Goal: Task Accomplishment & Management: Use online tool/utility

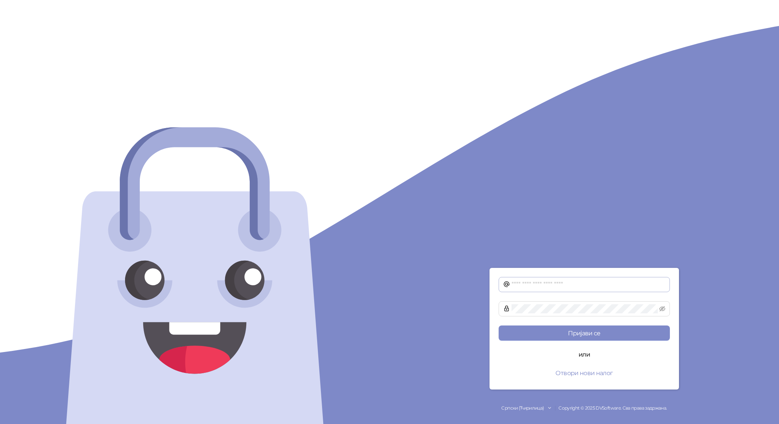
click at [563, 277] on span at bounding box center [584, 284] width 171 height 15
type input "**********"
click at [499, 326] on button "Пријави се" at bounding box center [584, 333] width 171 height 15
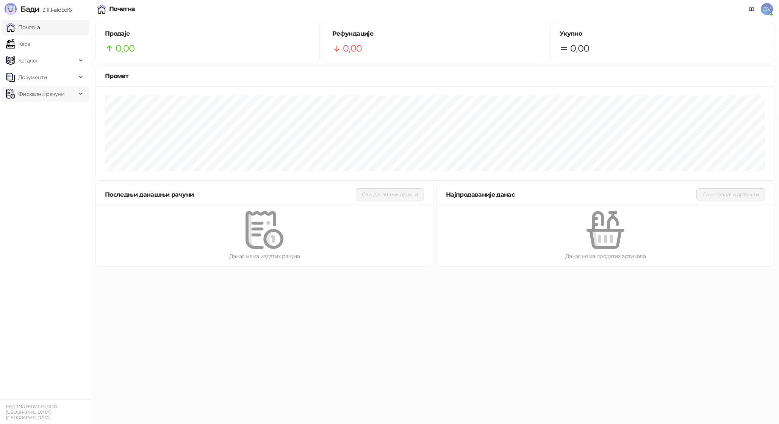
click at [67, 93] on span "Фискални рачуни" at bounding box center [41, 93] width 70 height 15
click at [59, 108] on link "Издати рачуни" at bounding box center [34, 110] width 51 height 15
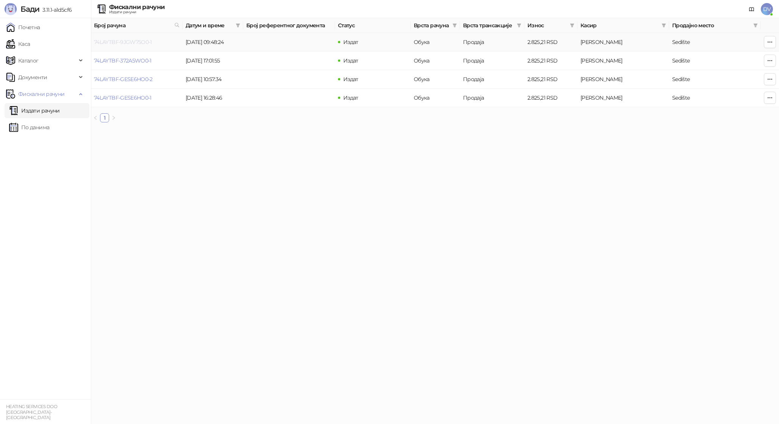
click at [135, 43] on link "74LAYTBF-9JGW75O0-1" at bounding box center [123, 42] width 58 height 7
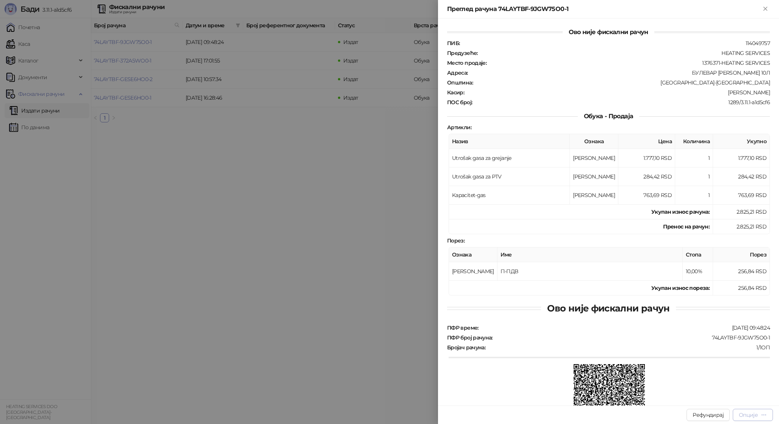
click at [756, 414] on div "Опције" at bounding box center [748, 415] width 19 height 7
click at [712, 370] on li "Штампај на А4 штампачу" at bounding box center [717, 376] width 110 height 12
click at [749, 409] on div "Рачун 74LAYTBF-9JGW75O0-1 је послат на штампу" at bounding box center [698, 391] width 146 height 36
click at [761, 409] on div "Рачун 74LAYTBF-9JGW75O0-1 је послат на штампу" at bounding box center [698, 391] width 146 height 36
click at [765, 409] on div "Рачун 74LAYTBF-9JGW75O0-1 је послат на штампу" at bounding box center [698, 391] width 146 height 36
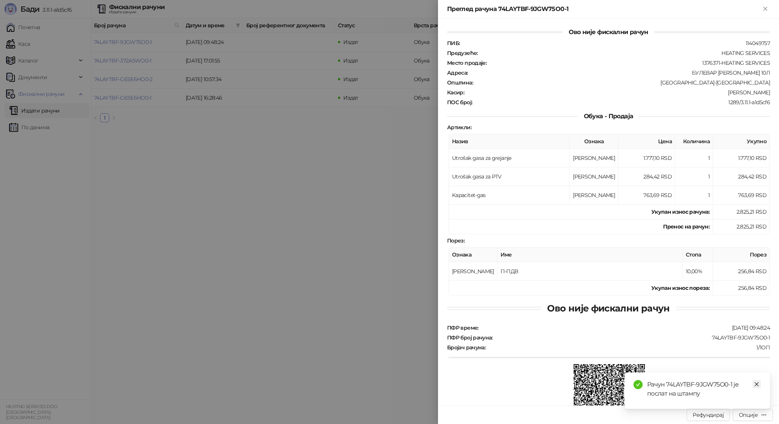
click at [754, 382] on icon "close" at bounding box center [756, 384] width 5 height 5
click at [757, 406] on div "Рефундирај Опције" at bounding box center [608, 415] width 341 height 19
click at [757, 412] on div "Опције" at bounding box center [748, 415] width 19 height 7
click at [719, 399] on span "Преузми у ПДФ формату" at bounding box center [721, 400] width 92 height 8
click at [600, 225] on td "Пренос на рачун :" at bounding box center [581, 226] width 264 height 15
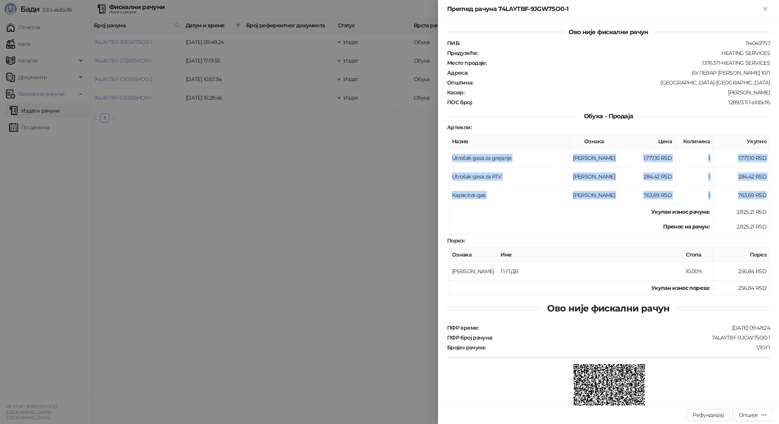
drag, startPoint x: 568, startPoint y: 149, endPoint x: 570, endPoint y: 204, distance: 55.7
click at [570, 204] on table "Назив Ознака Цена Количина Укупно Utrošak gasa za grejanje Е 1.777,10 RSD 1 1.7…" at bounding box center [609, 184] width 321 height 100
click at [570, 205] on td "Укупан износ рачуна :" at bounding box center [581, 212] width 264 height 15
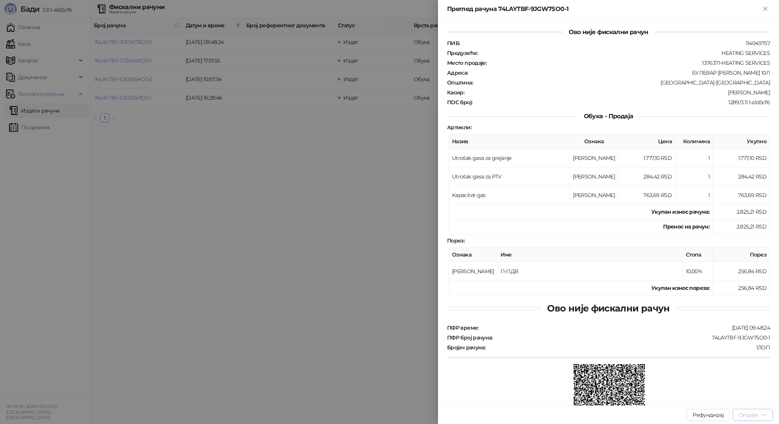
click at [770, 415] on button "Опције" at bounding box center [753, 415] width 40 height 12
click at [726, 402] on span "Преузми у ПДФ формату" at bounding box center [721, 400] width 92 height 8
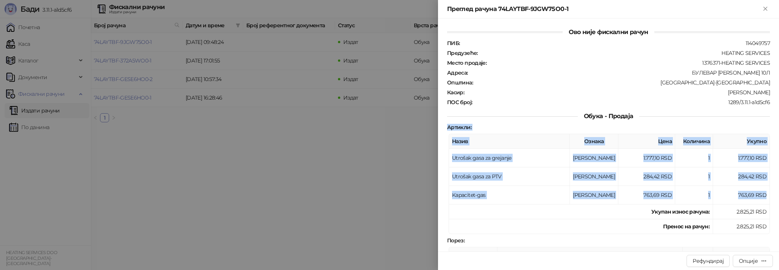
drag, startPoint x: 767, startPoint y: 192, endPoint x: 447, endPoint y: 124, distance: 327.0
click at [447, 124] on div "Артикли : Назив Ознака Цена Количина Укупно Utrošak gasa za grejanje Е 1.777,10…" at bounding box center [609, 210] width 326 height 172
click at [760, 258] on div "Опције" at bounding box center [753, 260] width 28 height 7
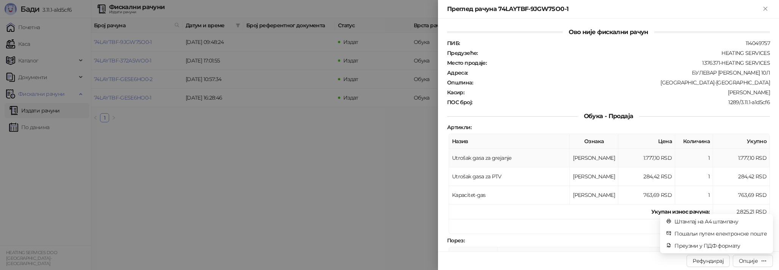
click at [707, 150] on td "1" at bounding box center [694, 158] width 38 height 19
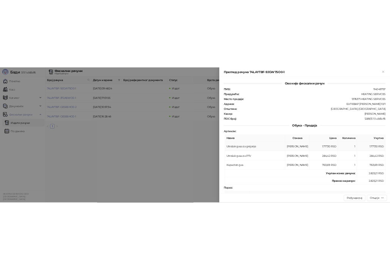
scroll to position [249, 0]
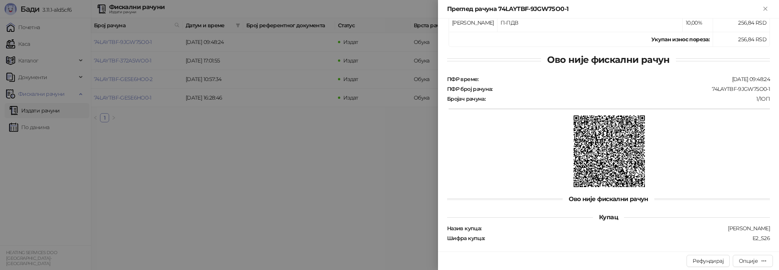
click at [407, 116] on div at bounding box center [389, 135] width 779 height 270
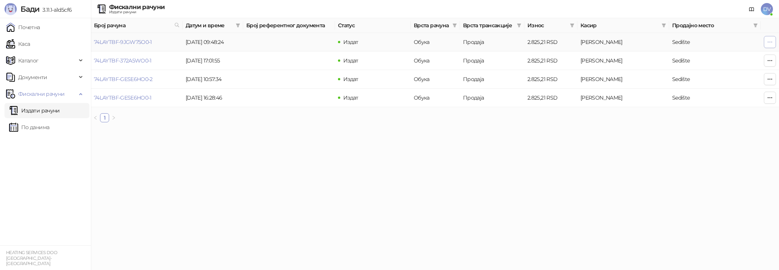
click at [766, 41] on button "button" at bounding box center [770, 42] width 12 height 12
click at [770, 41] on icon "button" at bounding box center [770, 42] width 6 height 6
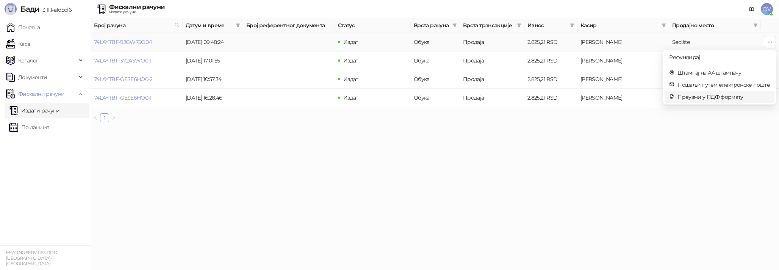
click at [713, 98] on span "Преузми у ПДФ формату" at bounding box center [724, 97] width 92 height 8
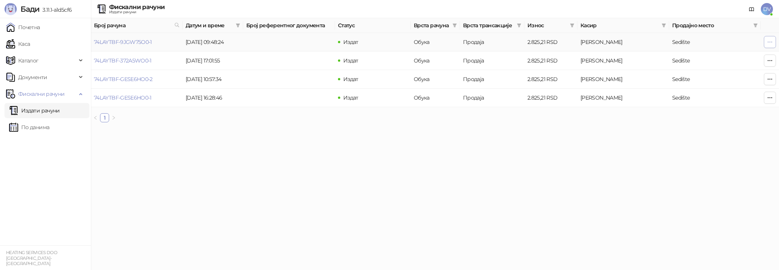
click at [769, 42] on icon "button" at bounding box center [770, 42] width 4 height 0
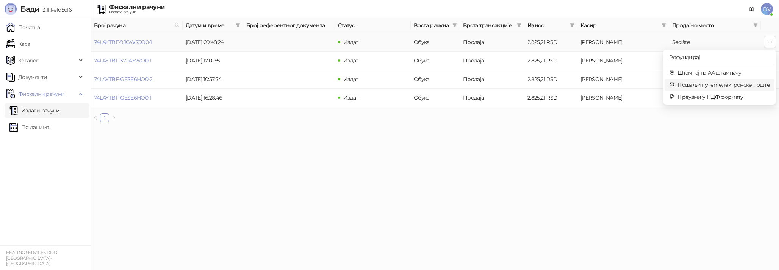
click at [725, 85] on span "Пошаљи путем електронске поште" at bounding box center [724, 85] width 92 height 8
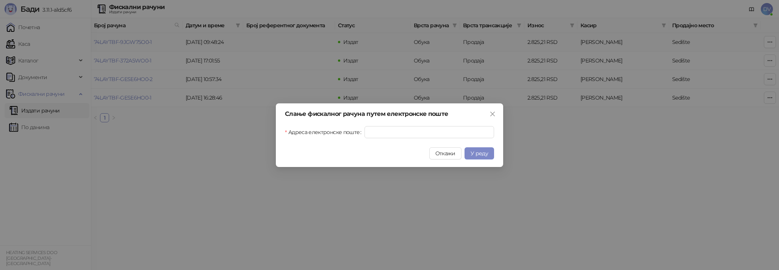
click at [481, 125] on div "Слање фискалног рачуна путем електронске поште Адреса електронске поште Откажи …" at bounding box center [389, 135] width 227 height 64
click at [476, 129] on input "Адреса електронске поште" at bounding box center [430, 132] width 130 height 12
type input "**********"
click at [477, 155] on span "У реду" at bounding box center [479, 153] width 17 height 7
